Goal: Task Accomplishment & Management: Manage account settings

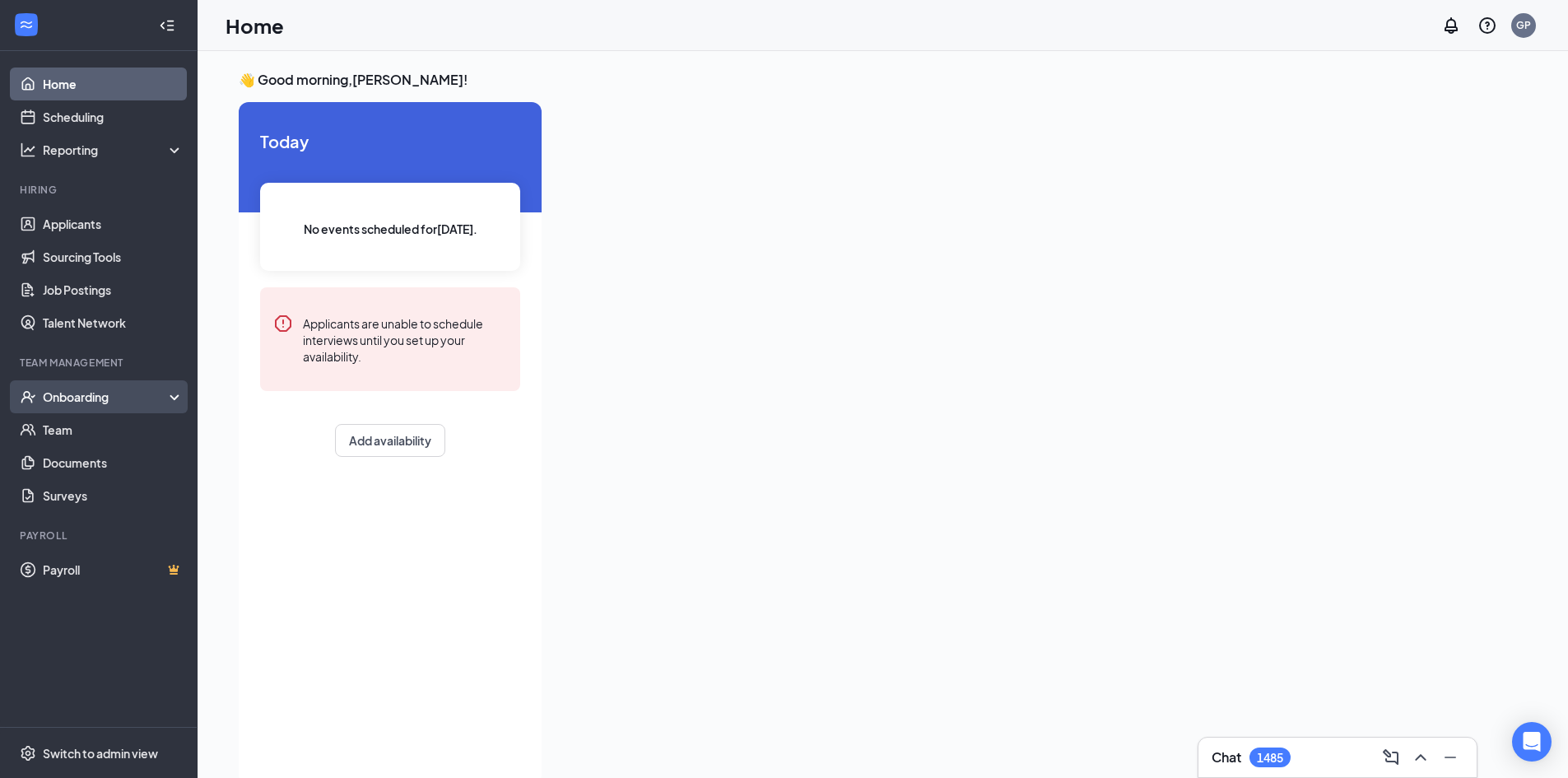
click at [122, 391] on div "Onboarding" at bounding box center [105, 397] width 126 height 16
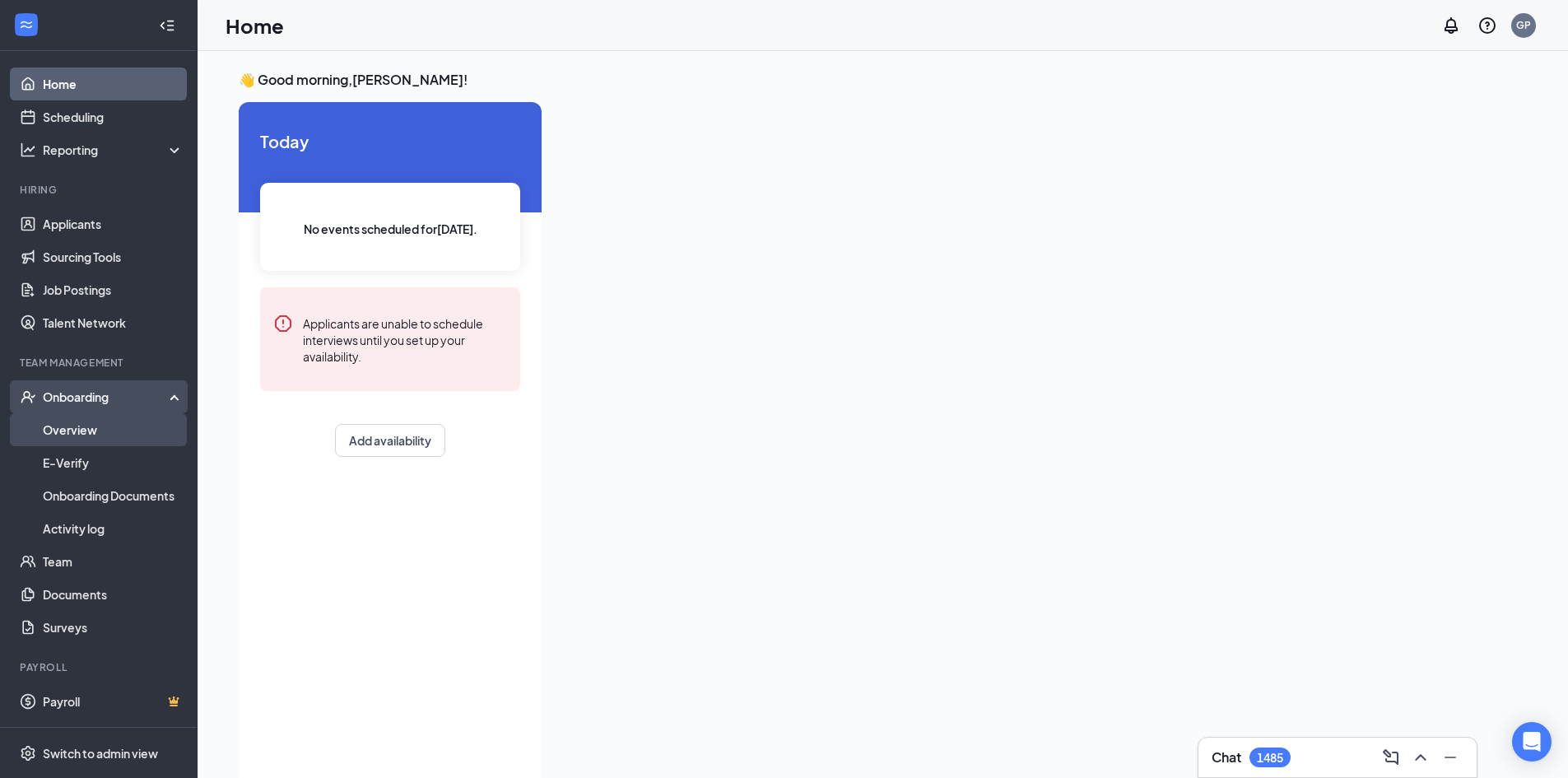
click at [114, 442] on link "Overview" at bounding box center [113, 430] width 141 height 33
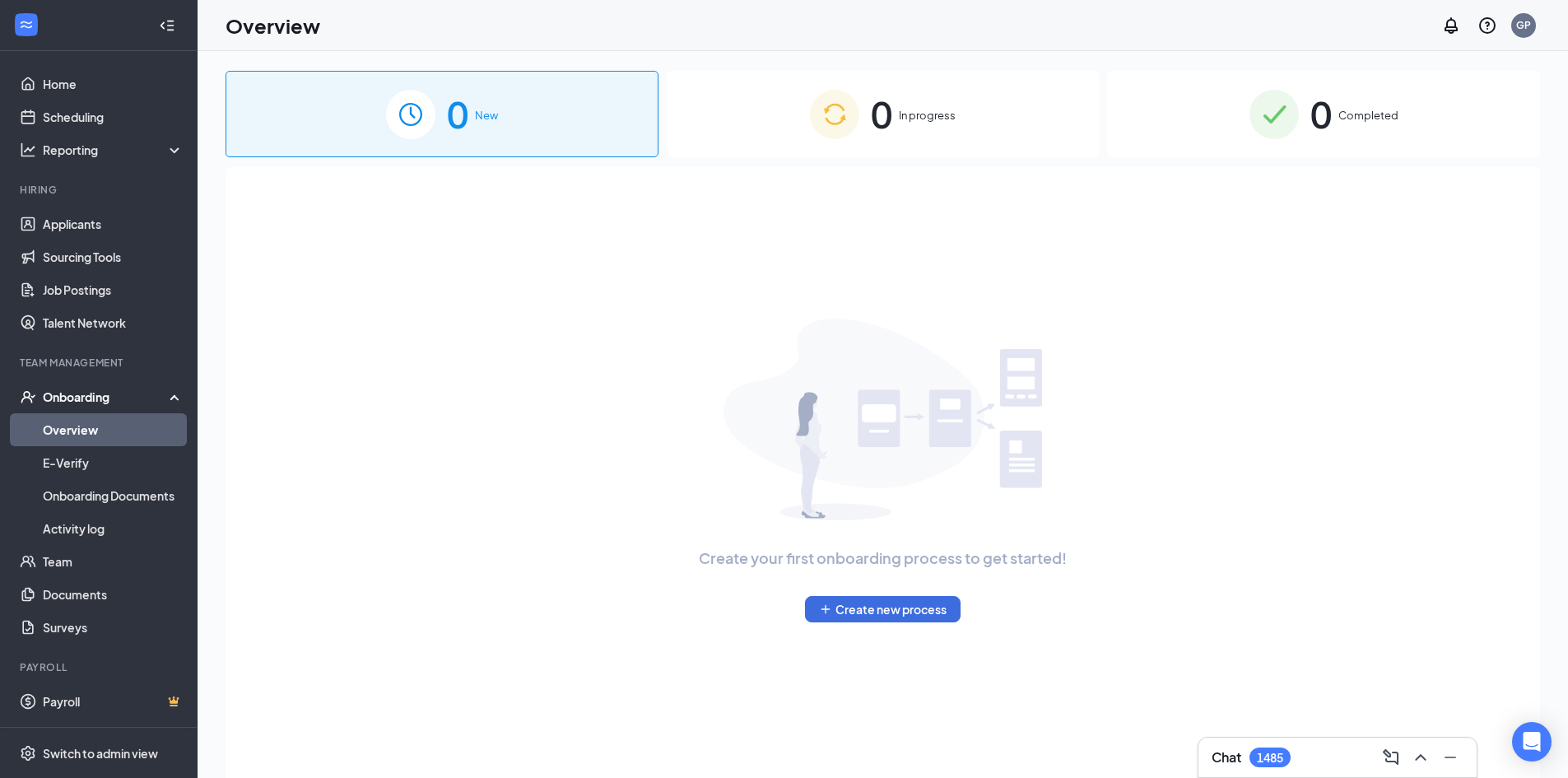
click at [929, 128] on div "0 In progress" at bounding box center [883, 114] width 433 height 87
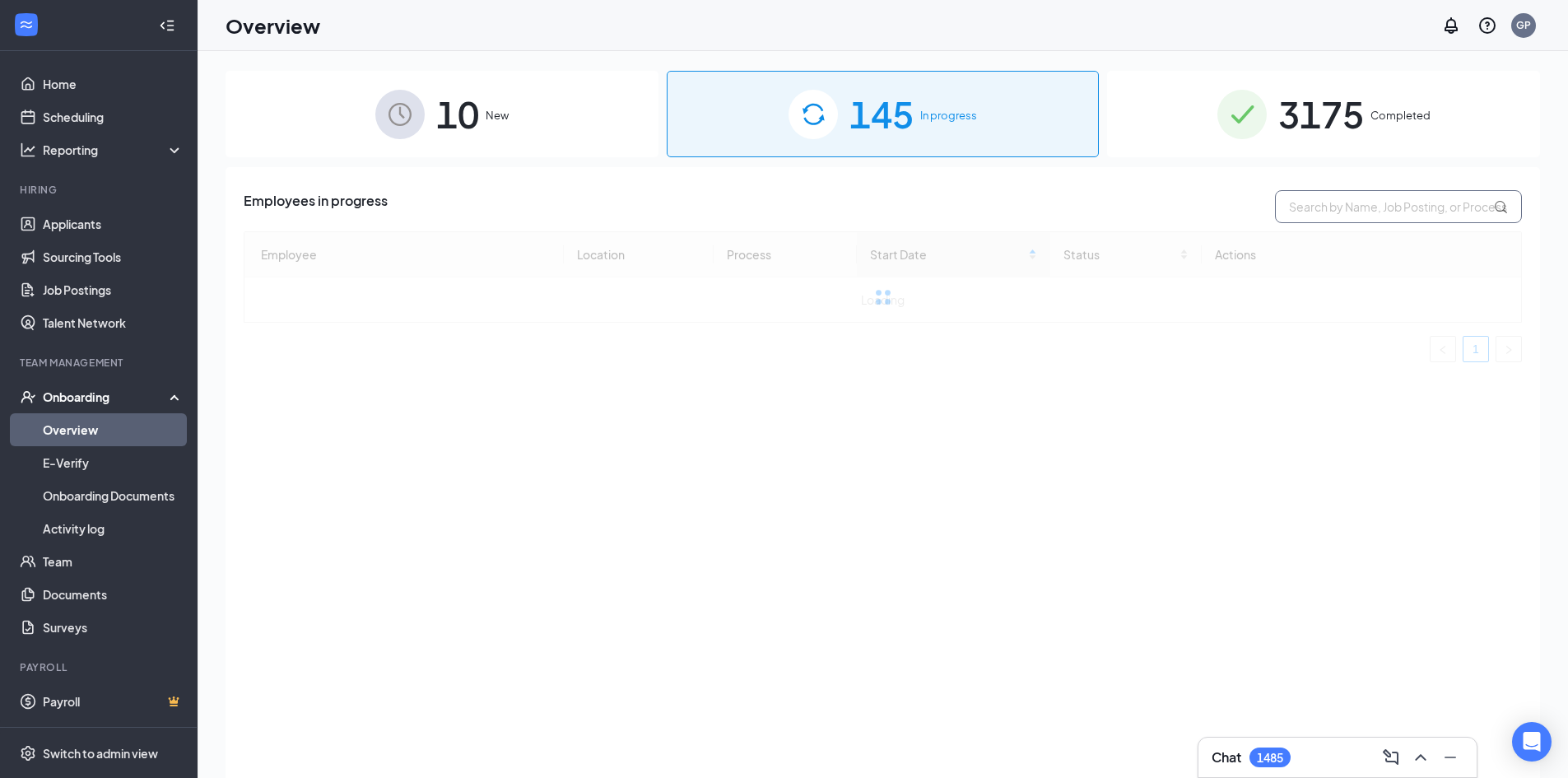
click at [1311, 213] on input "text" at bounding box center [1398, 206] width 247 height 33
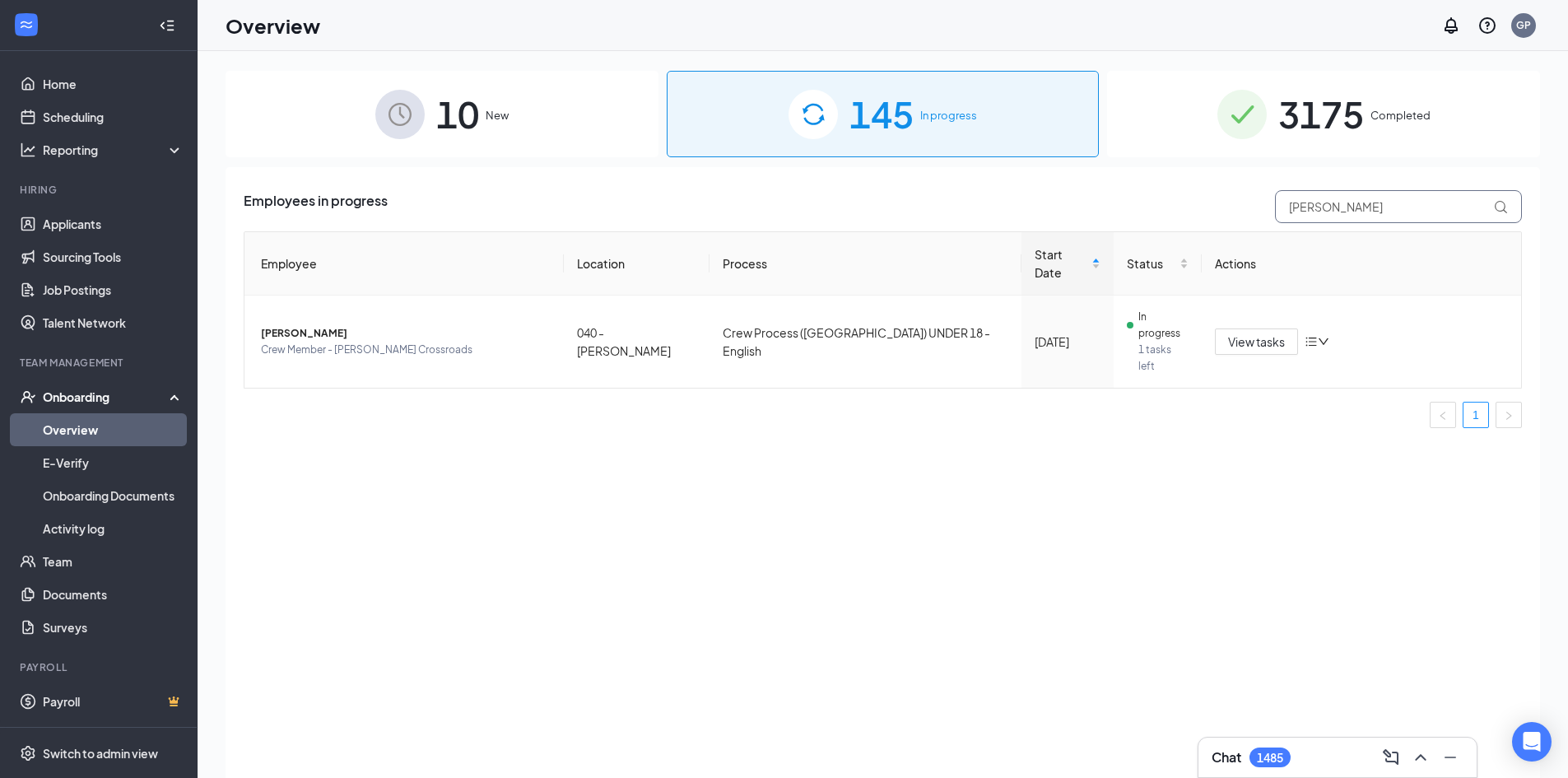
type input "[PERSON_NAME]"
click at [544, 341] on span "Crew Member - [PERSON_NAME] Crossroads" at bounding box center [405, 349] width 289 height 16
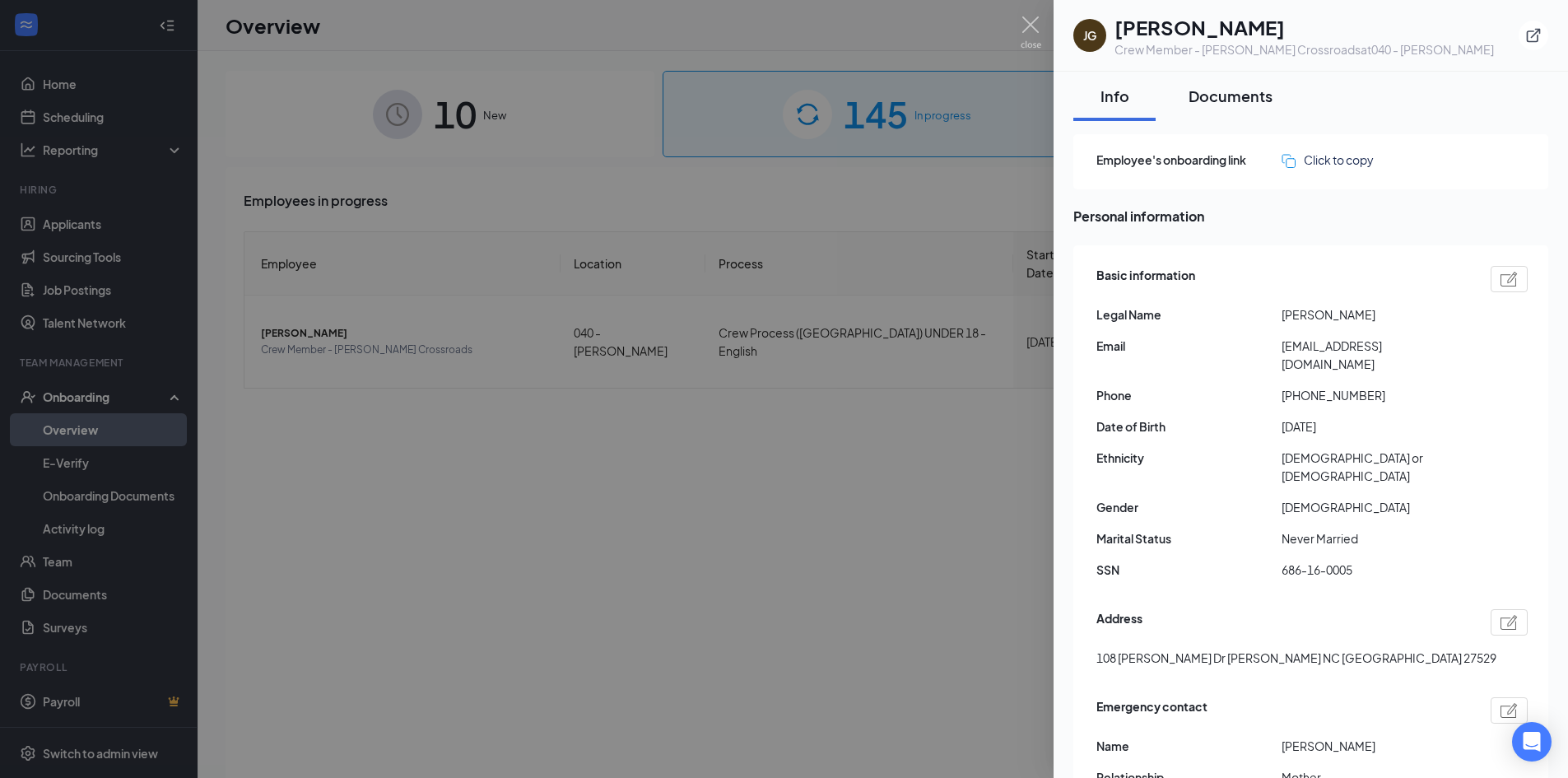
click at [1245, 102] on div "Documents" at bounding box center [1230, 96] width 84 height 20
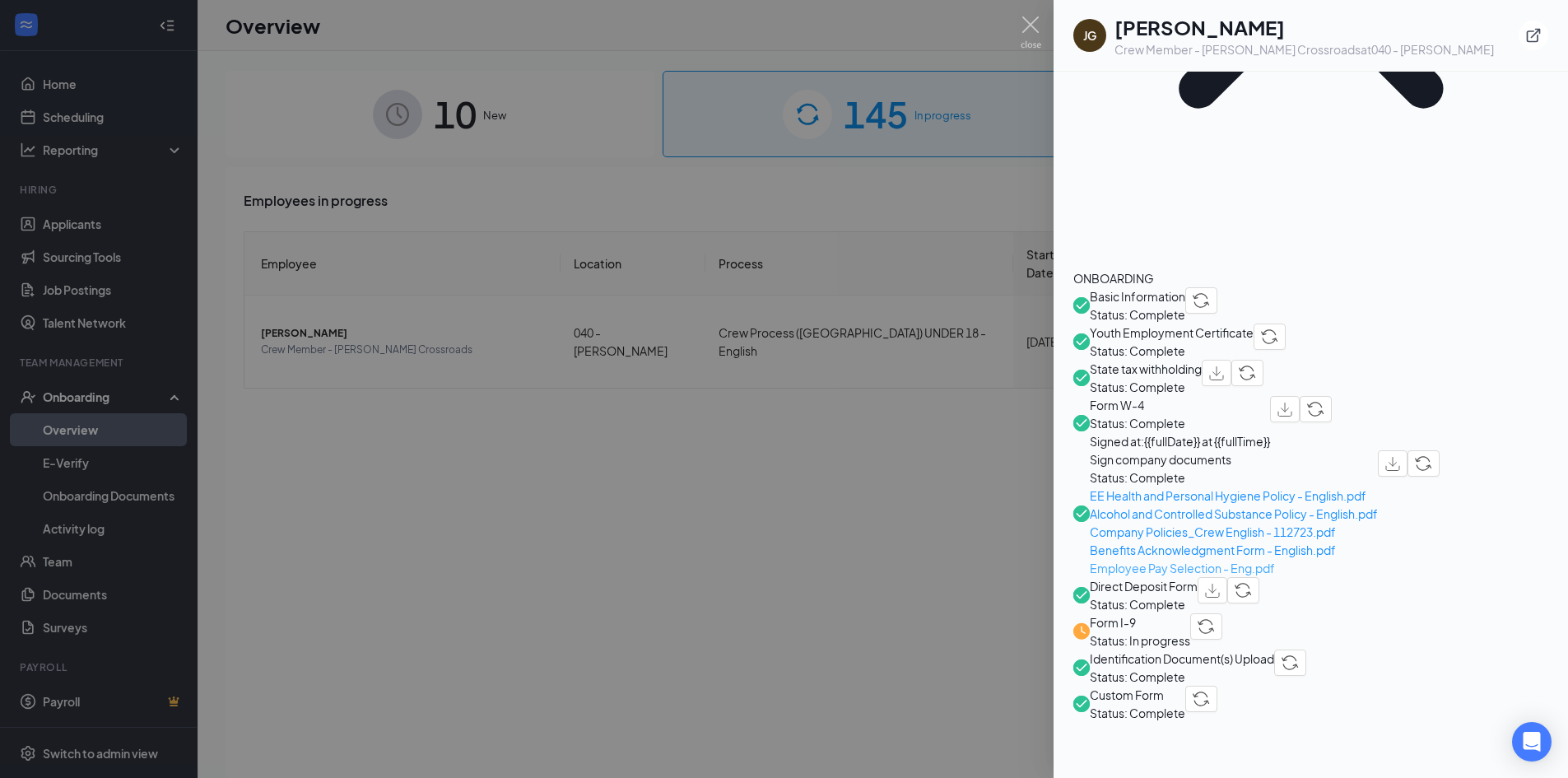
scroll to position [412, 0]
